Goal: Task Accomplishment & Management: Manage account settings

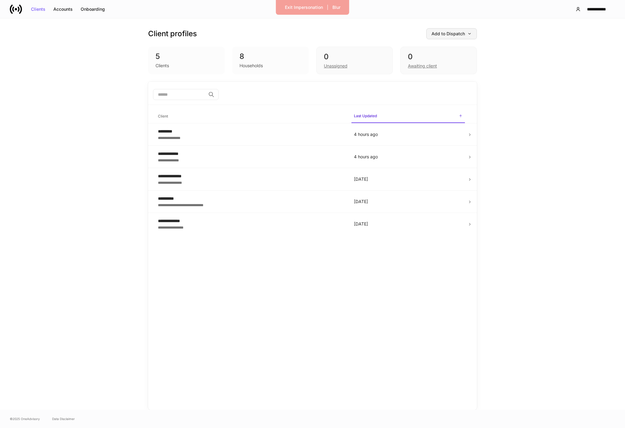
click at [471, 33] on icon "button" at bounding box center [470, 34] width 4 height 4
click at [463, 98] on div "View uploaded accounts" at bounding box center [442, 96] width 50 height 6
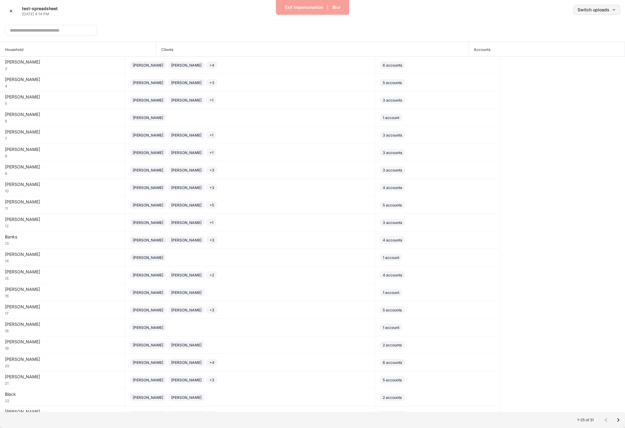
click at [505, 12] on button "Switch uploads" at bounding box center [597, 10] width 47 height 10
click at [505, 23] on li "[DATE] ✓" at bounding box center [584, 26] width 74 height 11
click at [410, 14] on div "✕ test-spreadsheet Sep 3, 4:14 PM Switch uploads" at bounding box center [312, 12] width 615 height 15
click at [9, 10] on button "✕" at bounding box center [11, 11] width 12 height 12
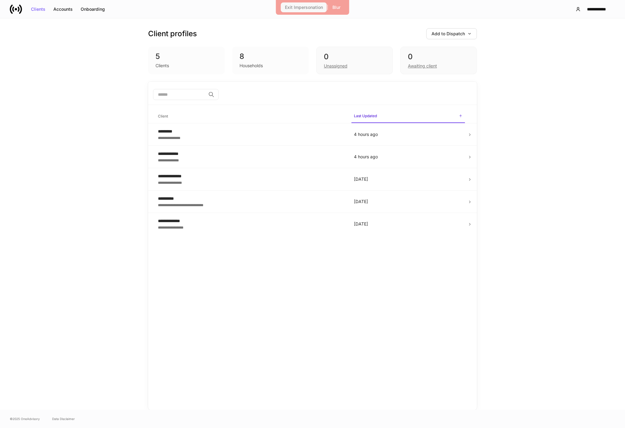
click at [317, 6] on div "Exit Impersonation" at bounding box center [304, 7] width 38 height 4
click at [474, 32] on button "Add to Dispatch" at bounding box center [451, 33] width 51 height 11
click at [455, 98] on div "View uploaded accounts" at bounding box center [442, 96] width 50 height 6
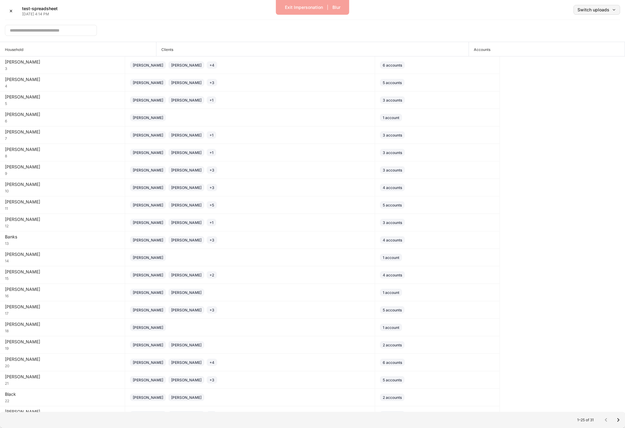
click at [505, 13] on button "Switch uploads" at bounding box center [597, 10] width 47 height 10
click at [505, 36] on li "[DATE]" at bounding box center [584, 37] width 74 height 11
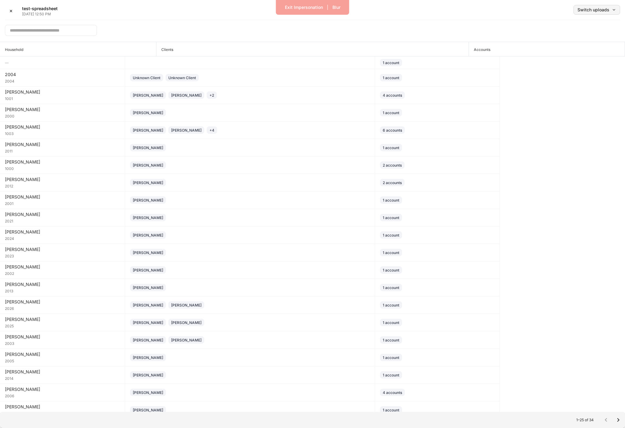
click at [505, 14] on button "Switch uploads" at bounding box center [597, 10] width 47 height 10
click at [505, 21] on li "[DATE]" at bounding box center [584, 26] width 74 height 11
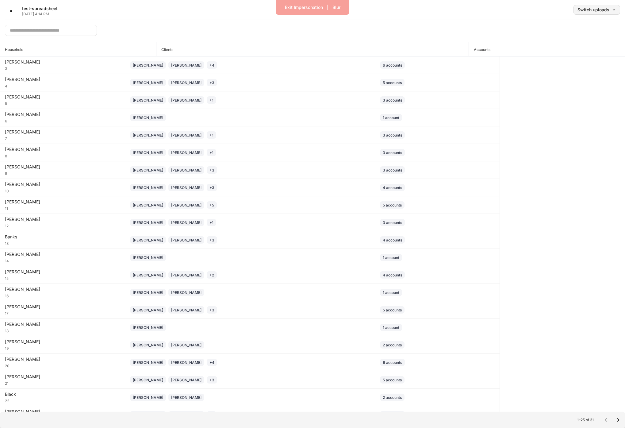
click at [505, 12] on div "Switch uploads" at bounding box center [597, 10] width 39 height 4
click at [505, 27] on li "[DATE] ✓" at bounding box center [584, 26] width 74 height 11
click at [386, 24] on div "​" at bounding box center [312, 28] width 615 height 17
